Goal: Information Seeking & Learning: Learn about a topic

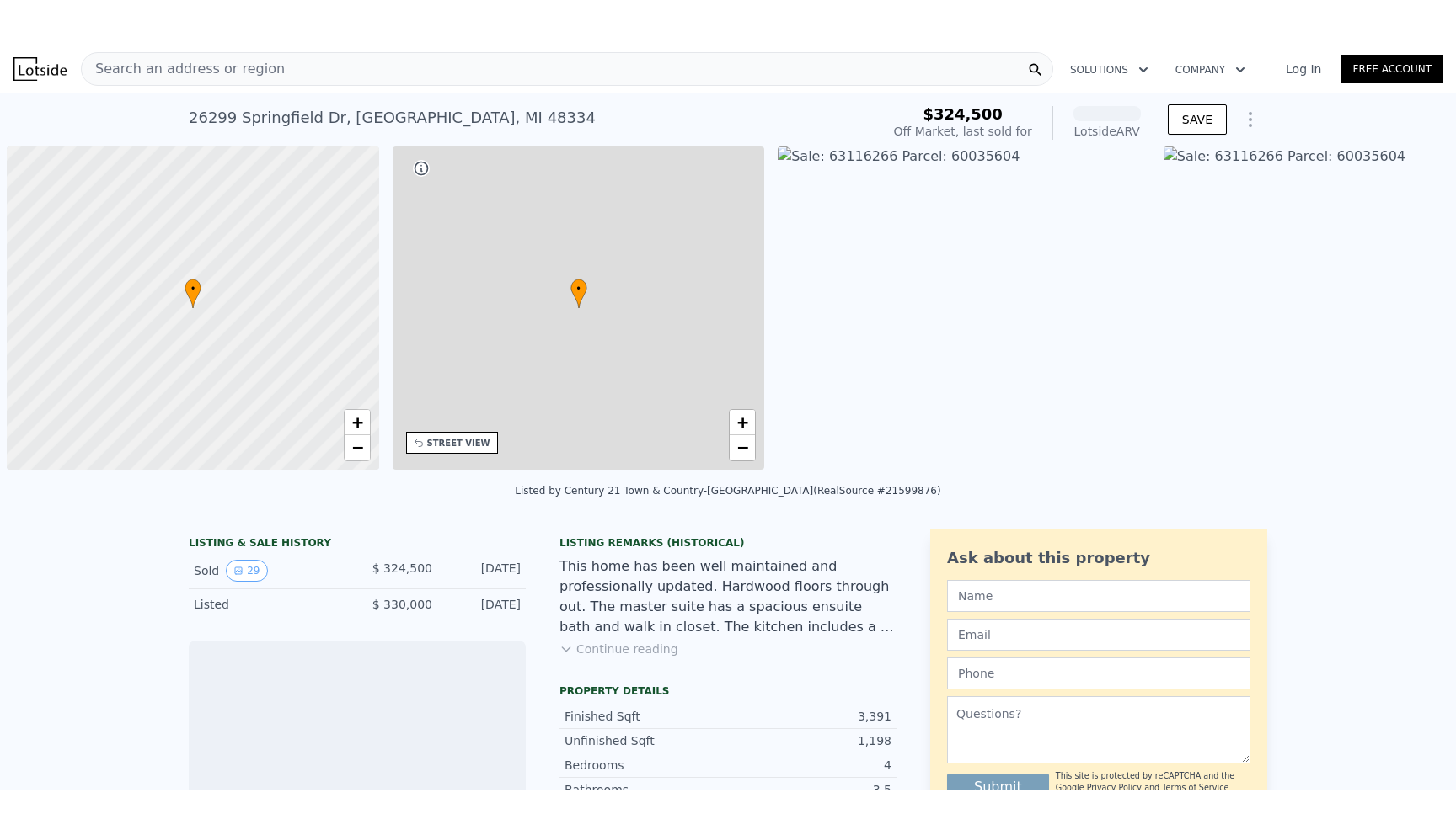
scroll to position [0, 7]
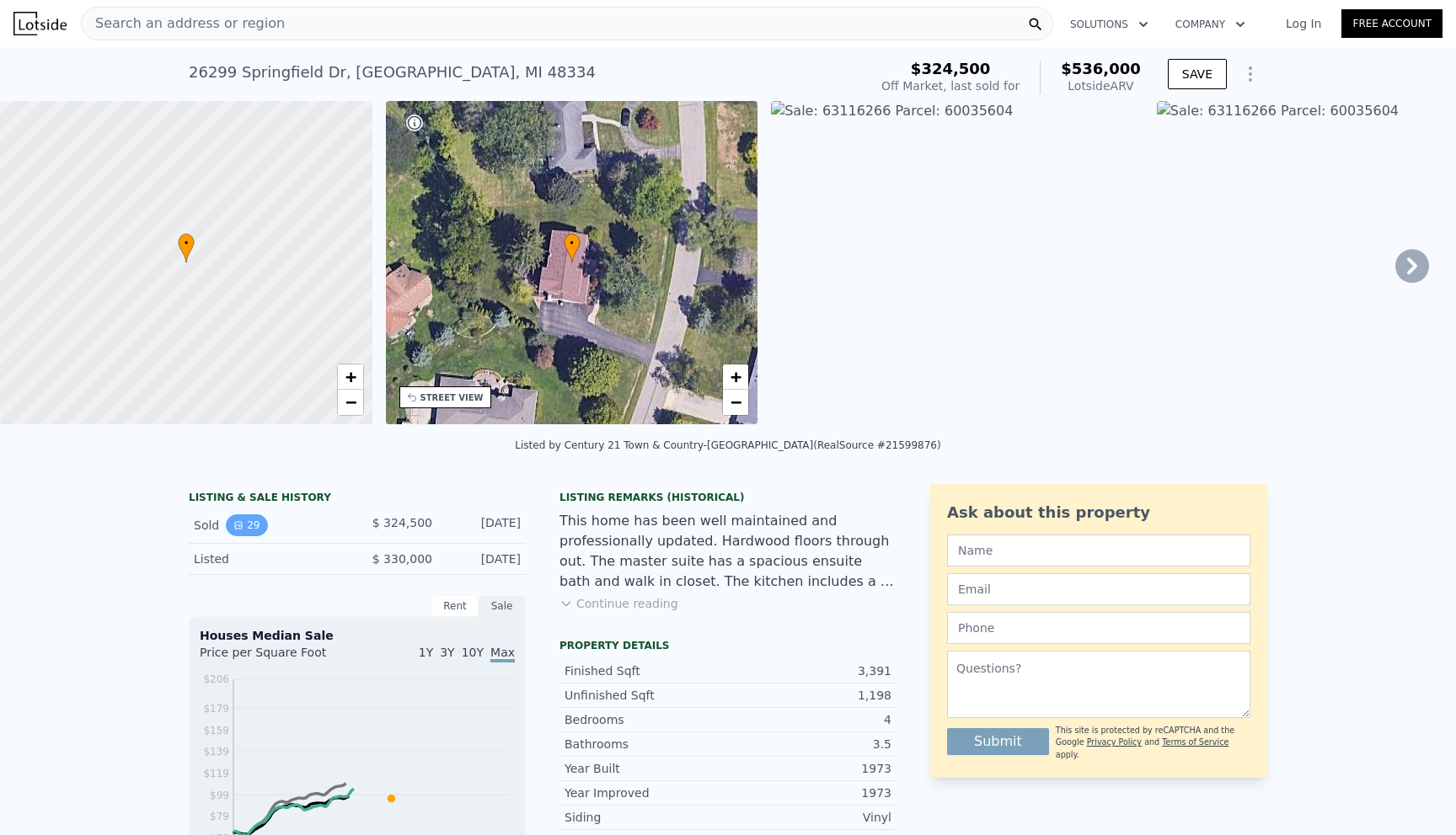
click at [256, 521] on button "29" at bounding box center [246, 526] width 41 height 22
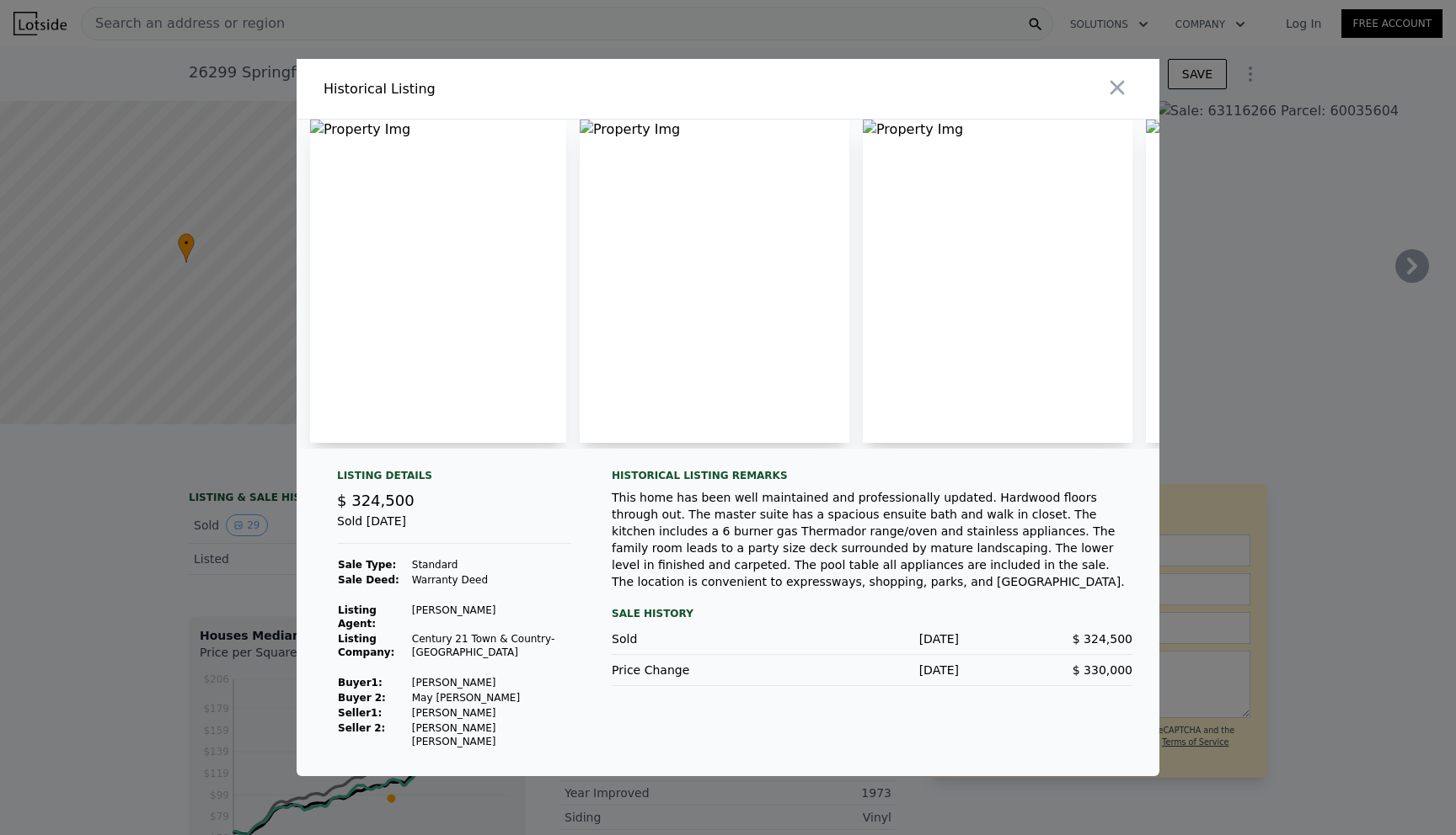
click at [658, 250] on img at bounding box center [714, 281] width 270 height 324
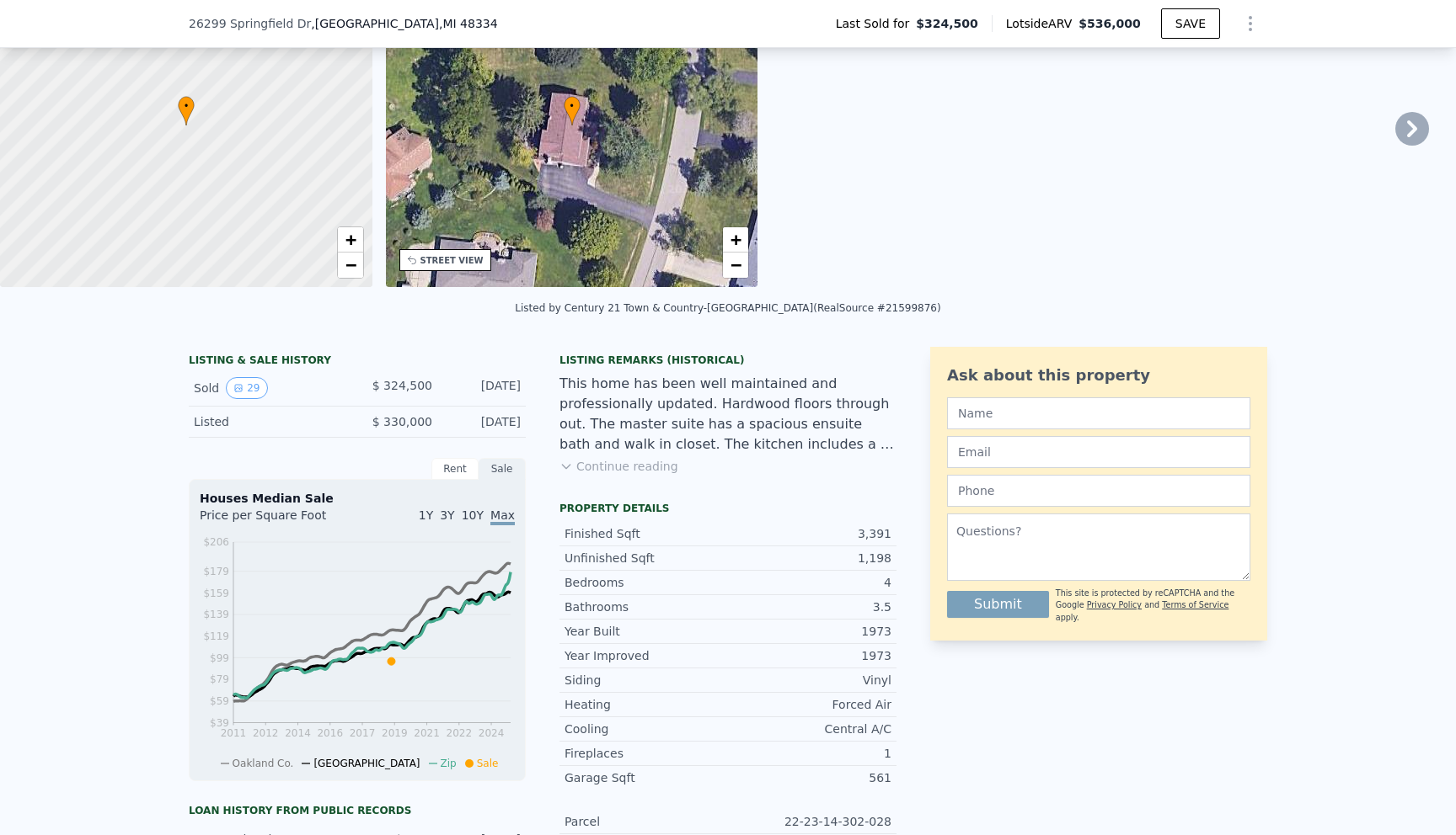
scroll to position [145, 0]
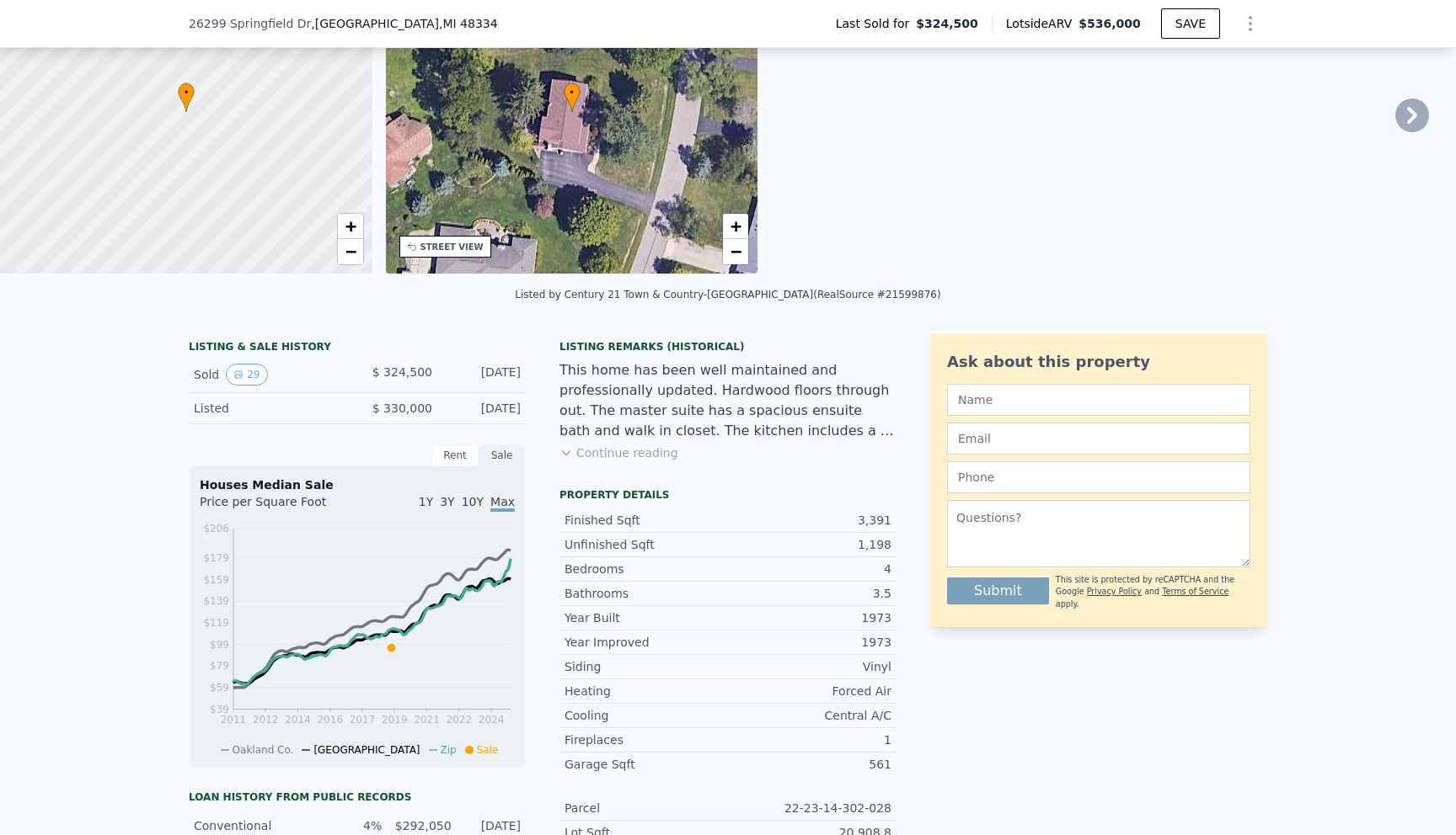
click at [634, 456] on button "Continue reading" at bounding box center [619, 453] width 118 height 17
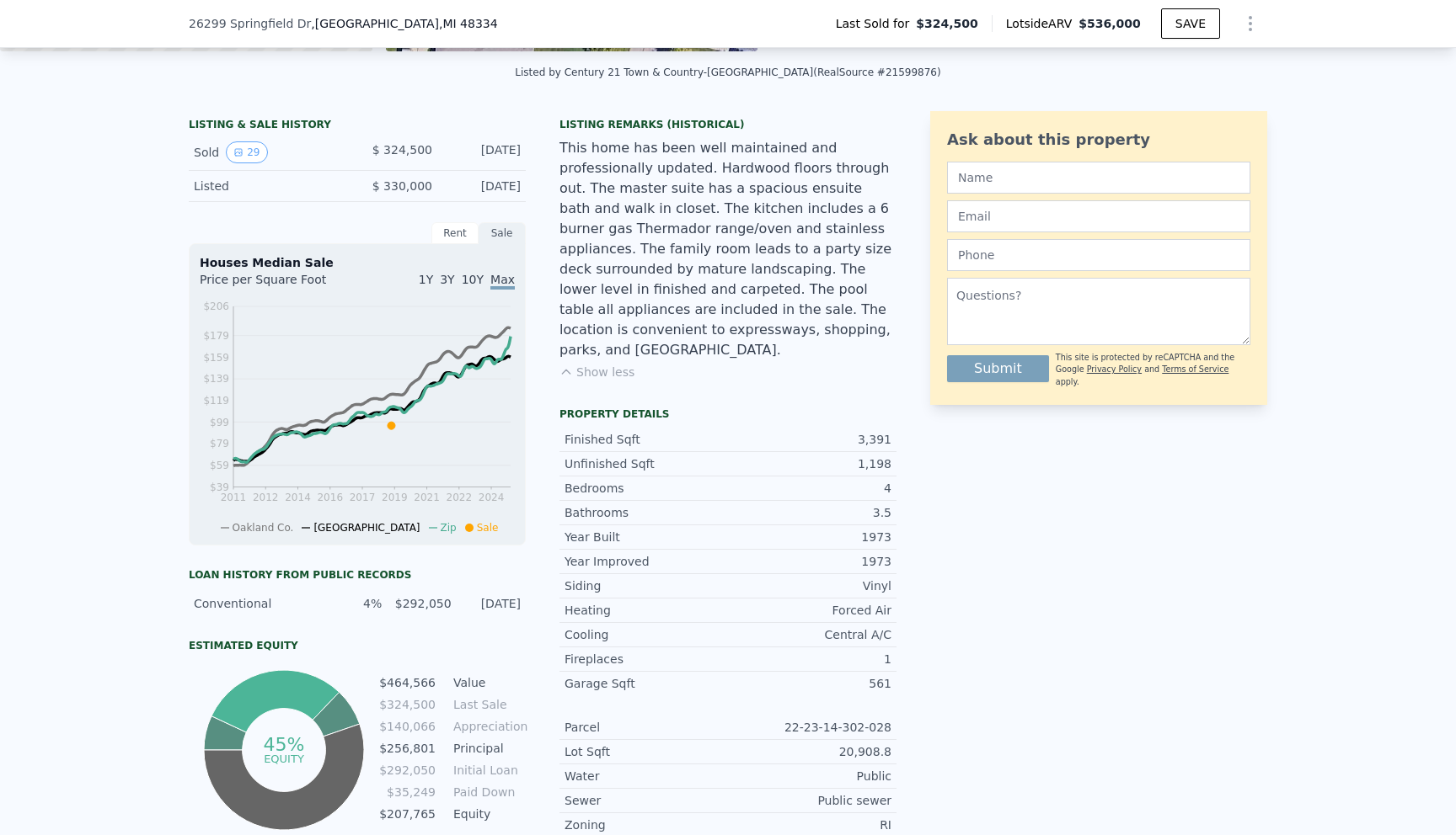
scroll to position [0, 0]
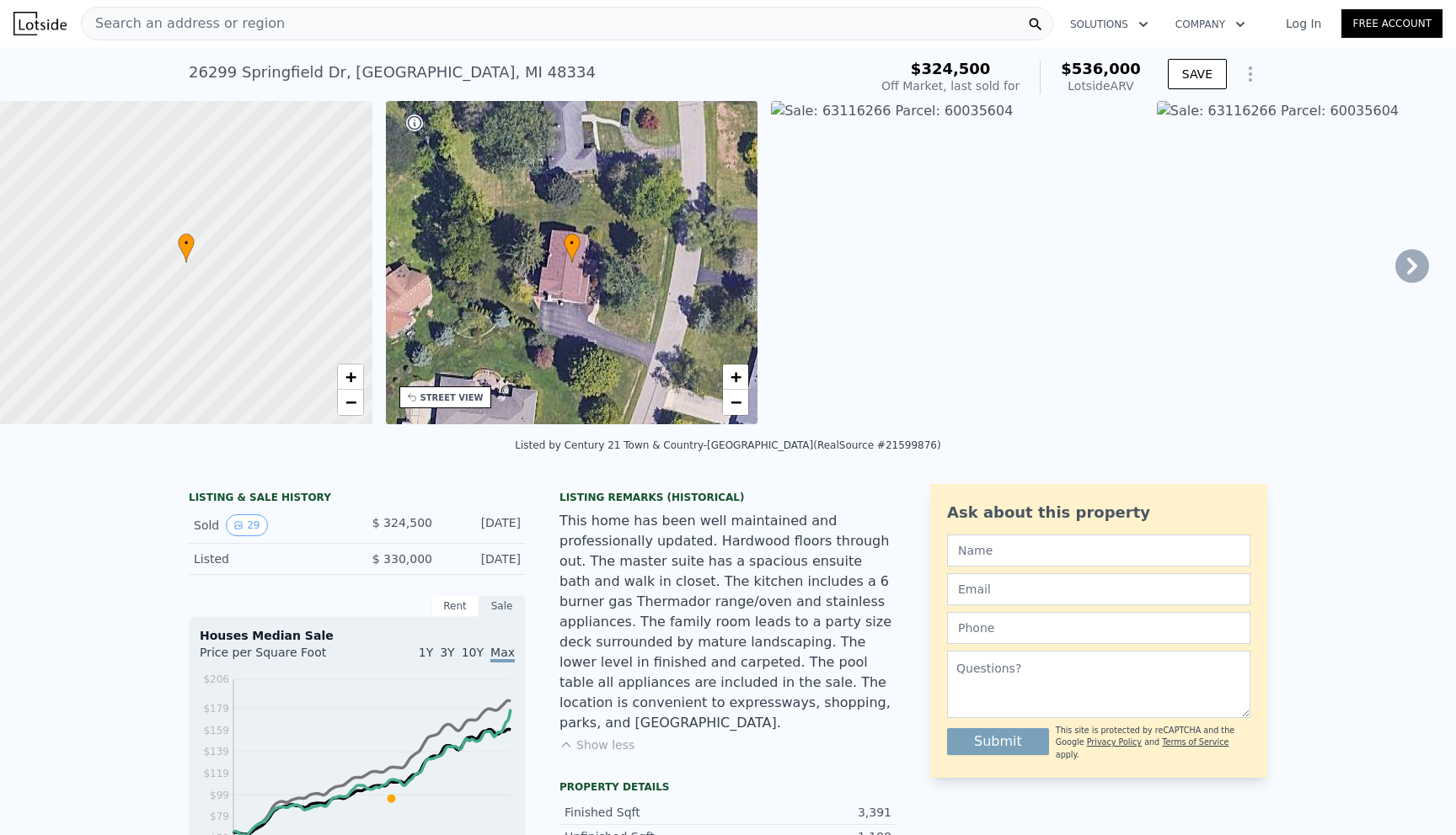
click at [264, 508] on div "Sold 29 $ 324,500 [DATE]" at bounding box center [357, 526] width 337 height 36
click at [238, 535] on button "29" at bounding box center [246, 526] width 41 height 22
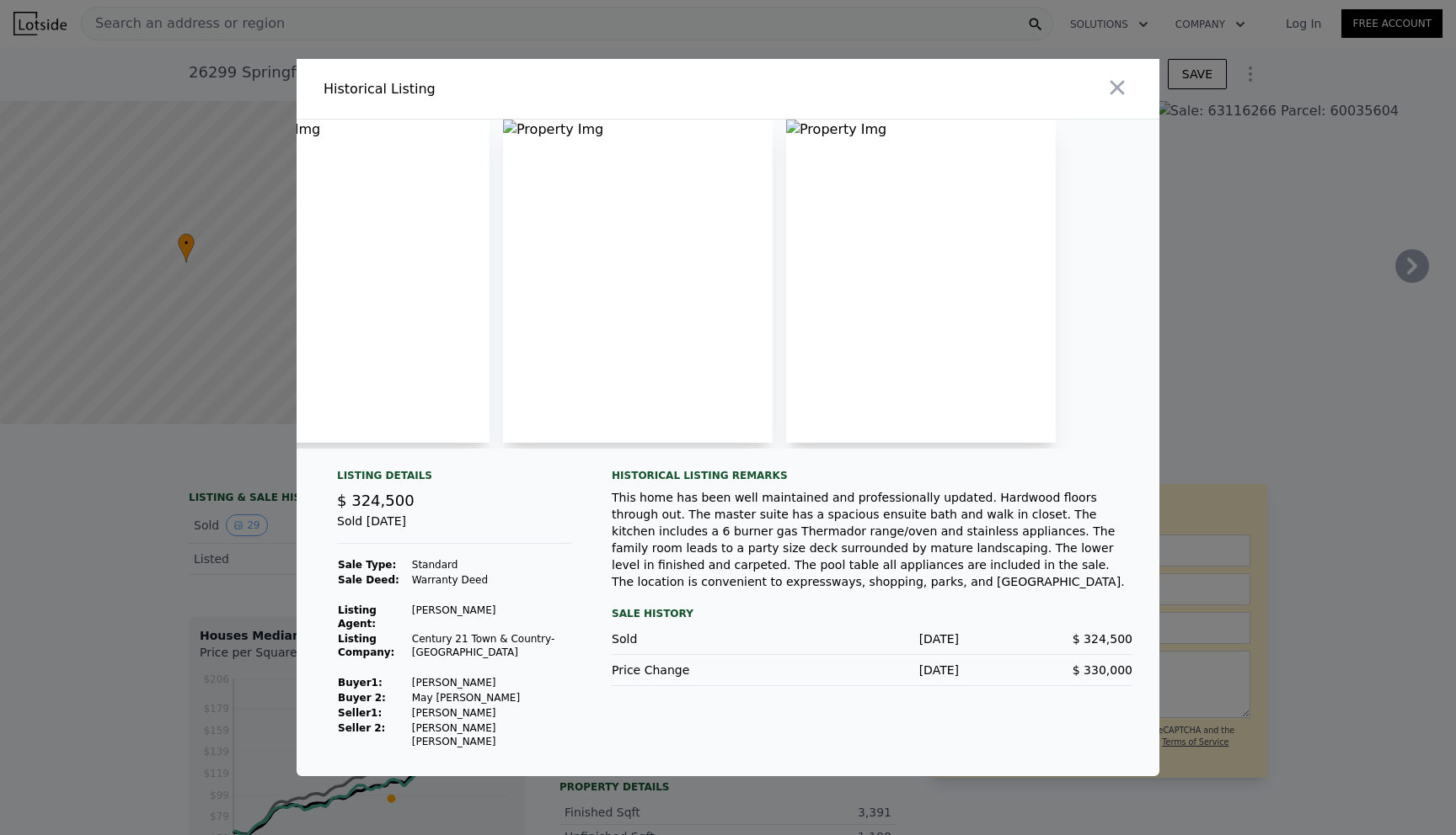
scroll to position [0, 7332]
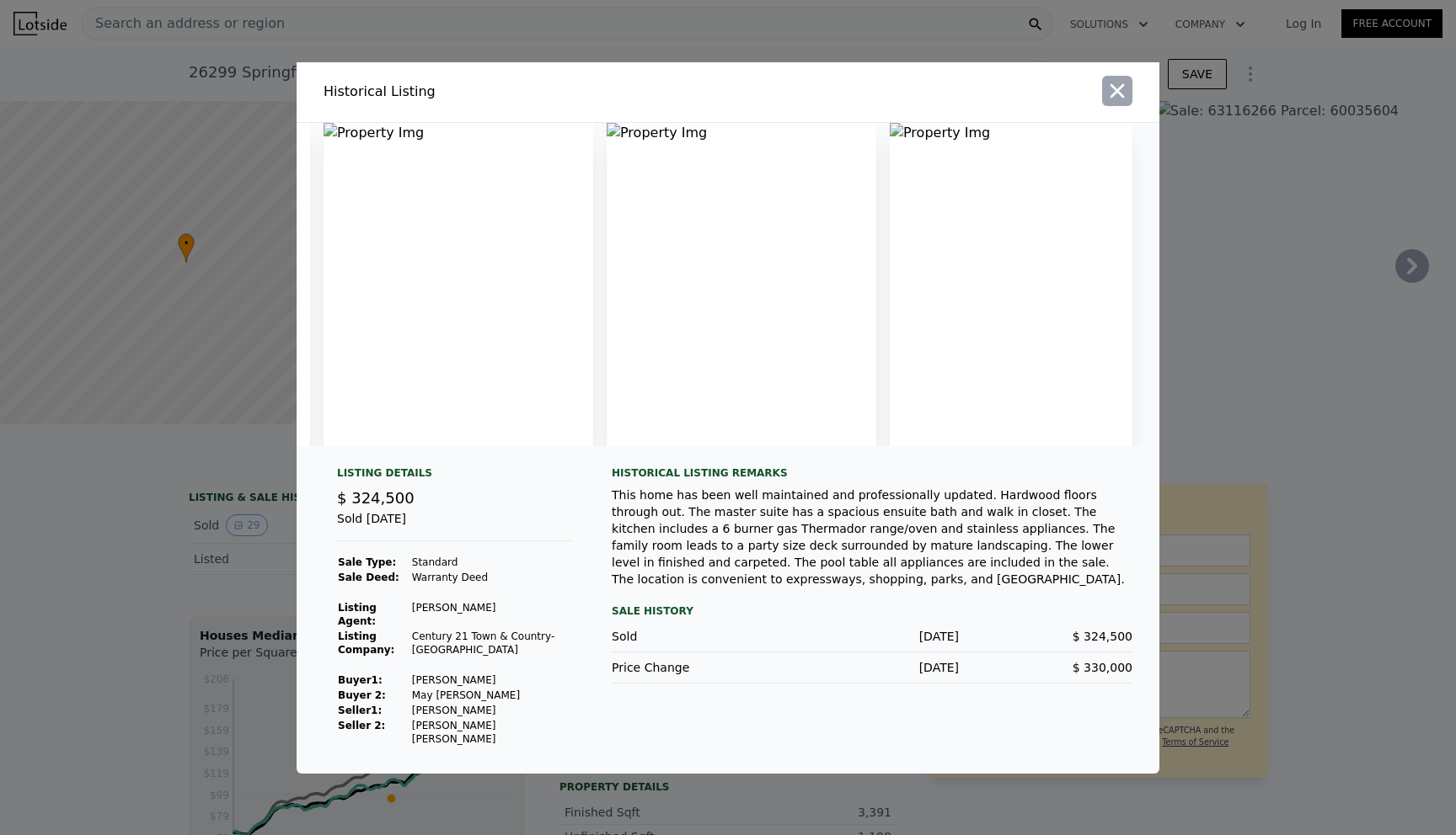
click at [1127, 103] on icon "button" at bounding box center [1117, 91] width 24 height 24
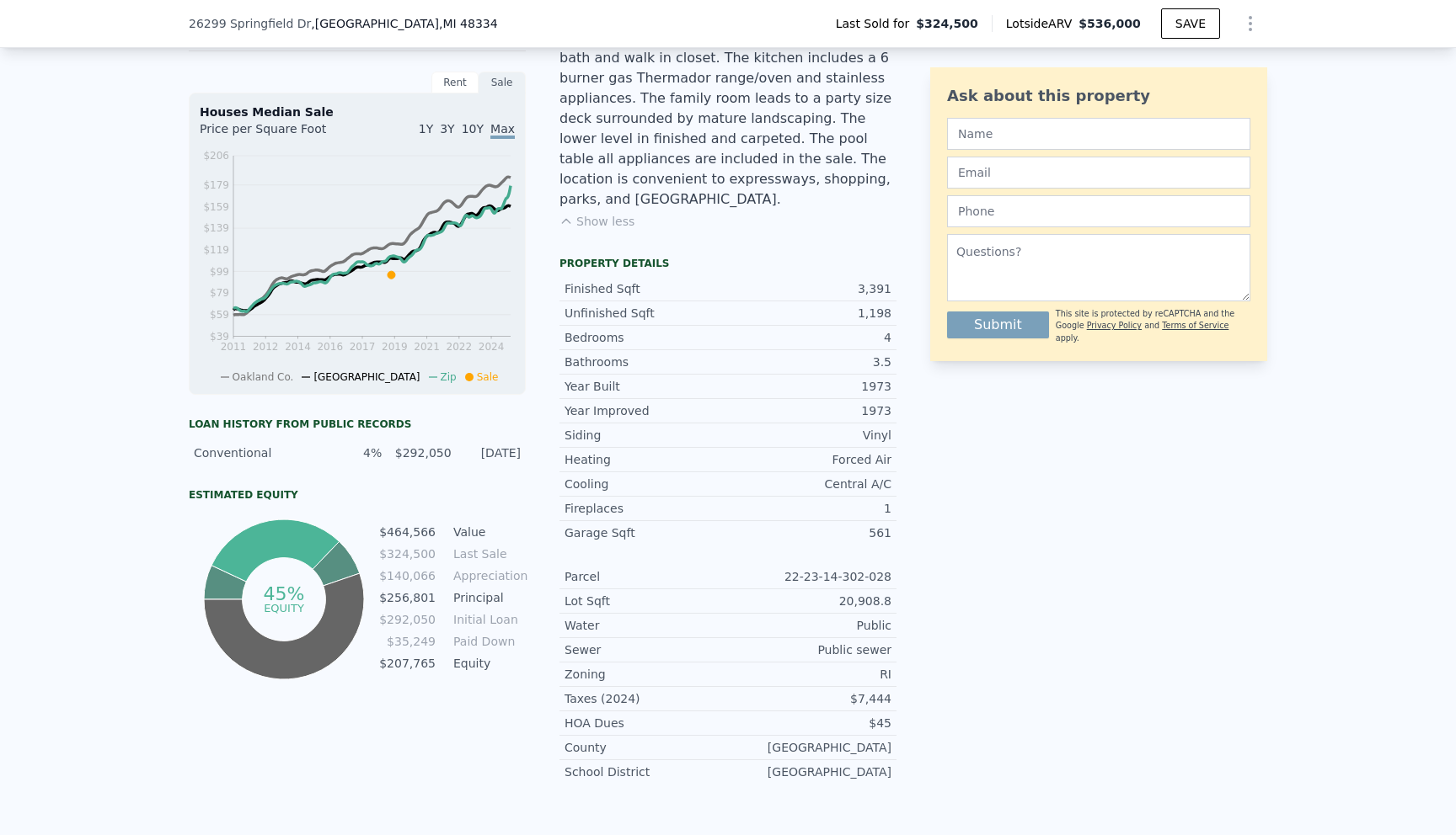
scroll to position [519, 0]
